Goal: Transaction & Acquisition: Purchase product/service

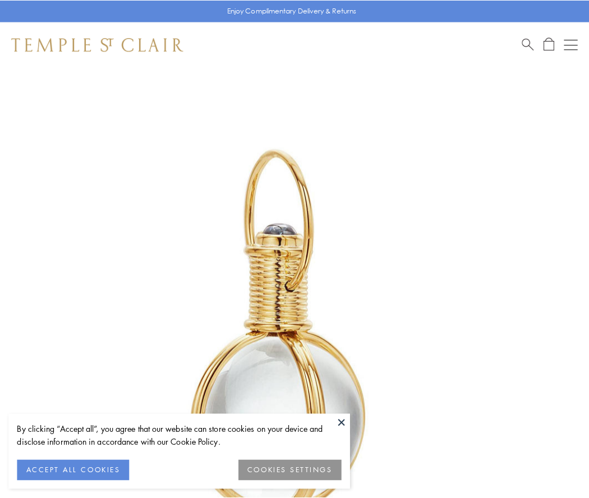
scroll to position [293, 0]
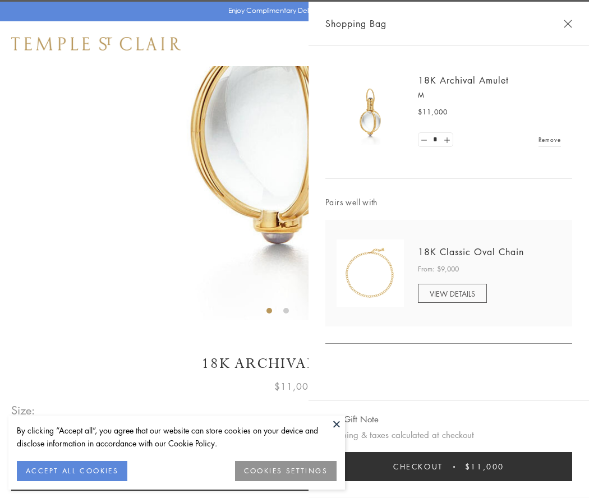
click at [449, 466] on button "Checkout $11,000" at bounding box center [448, 466] width 247 height 29
